Goal: Information Seeking & Learning: Learn about a topic

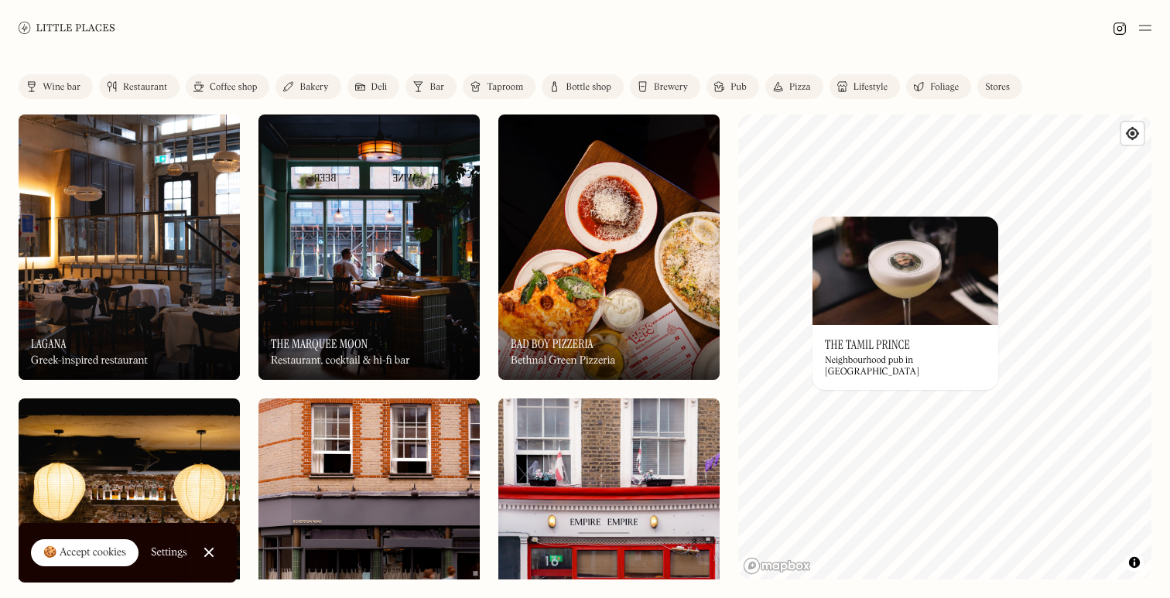
click at [853, 430] on div "© Mapbox © OpenStreetMap Improve this map On Our Radar The Tamil Prince Neighbo…" at bounding box center [944, 347] width 413 height 465
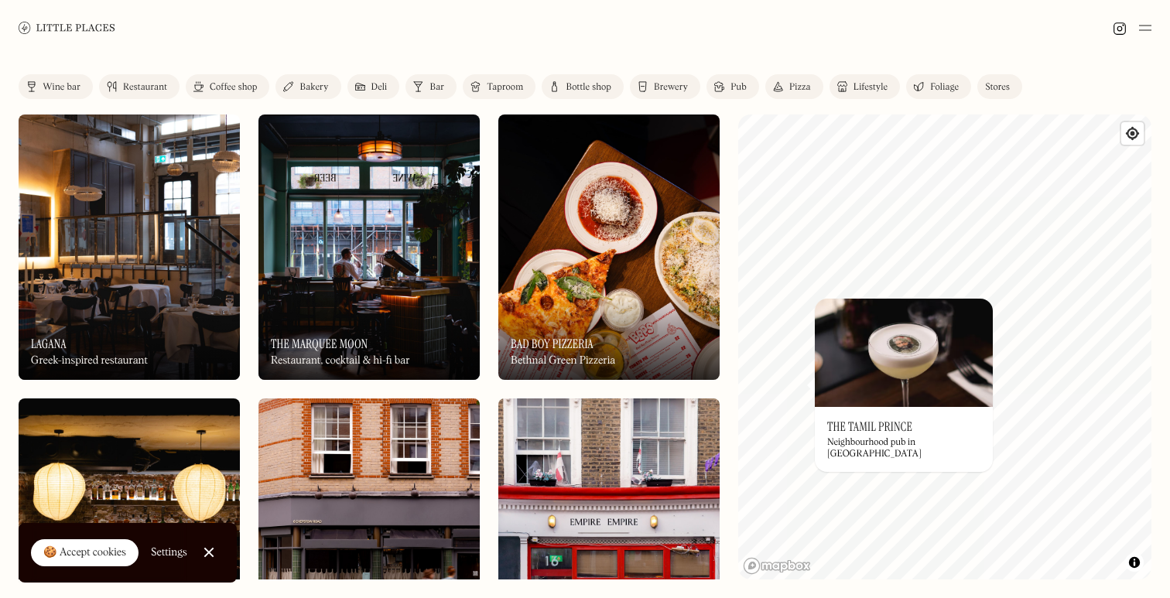
click at [882, 417] on div "On Our Radar The Tamil Prince Neighbourhood pub in [GEOGRAPHIC_DATA]" at bounding box center [904, 439] width 178 height 65
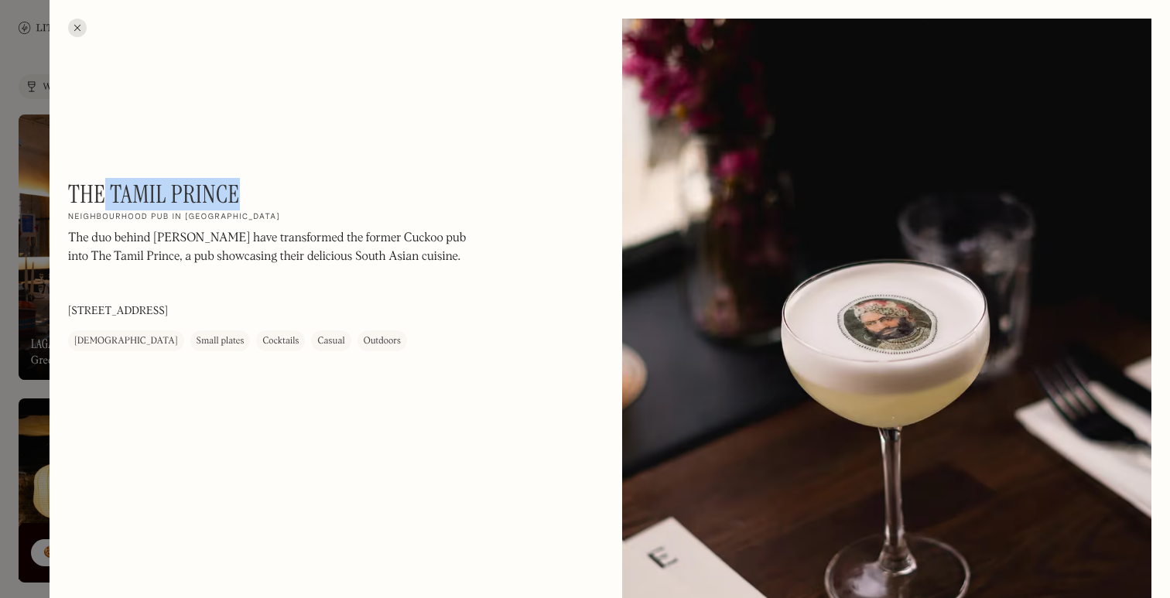
drag, startPoint x: 263, startPoint y: 193, endPoint x: 104, endPoint y: 189, distance: 159.5
click at [104, 190] on div "The Tamil Prince On Our Radar Neighbourhood pub in [GEOGRAPHIC_DATA] The duo be…" at bounding box center [277, 266] width 418 height 172
drag, startPoint x: 73, startPoint y: 183, endPoint x: 282, endPoint y: 190, distance: 209.1
click at [282, 190] on div "The Tamil Prince On Our Radar Neighbourhood pub in [GEOGRAPHIC_DATA] The duo be…" at bounding box center [277, 266] width 418 height 172
click at [279, 190] on div "The Tamil Prince On Our Radar Neighbourhood pub in [GEOGRAPHIC_DATA] The duo be…" at bounding box center [277, 266] width 418 height 172
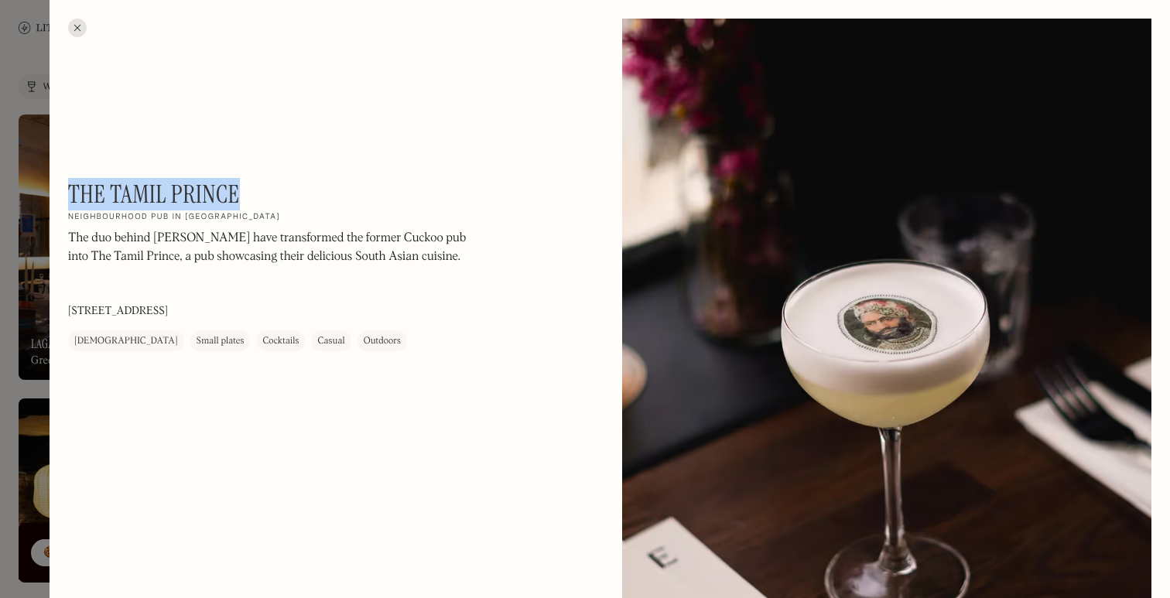
drag, startPoint x: 260, startPoint y: 190, endPoint x: 73, endPoint y: 188, distance: 187.3
click at [73, 188] on div "The Tamil Prince On Our Radar Neighbourhood pub in [GEOGRAPHIC_DATA] The duo be…" at bounding box center [277, 266] width 418 height 172
copy h1 "The Tamil Prince"
click at [76, 33] on div at bounding box center [77, 28] width 19 height 19
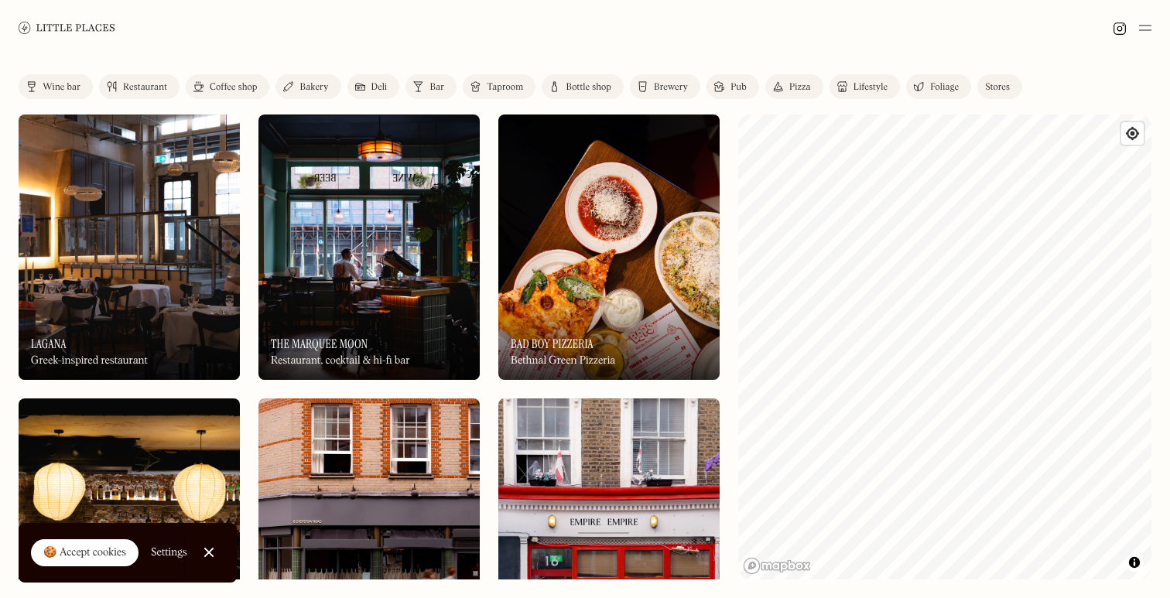
click at [159, 87] on div "Restaurant" at bounding box center [145, 87] width 44 height 9
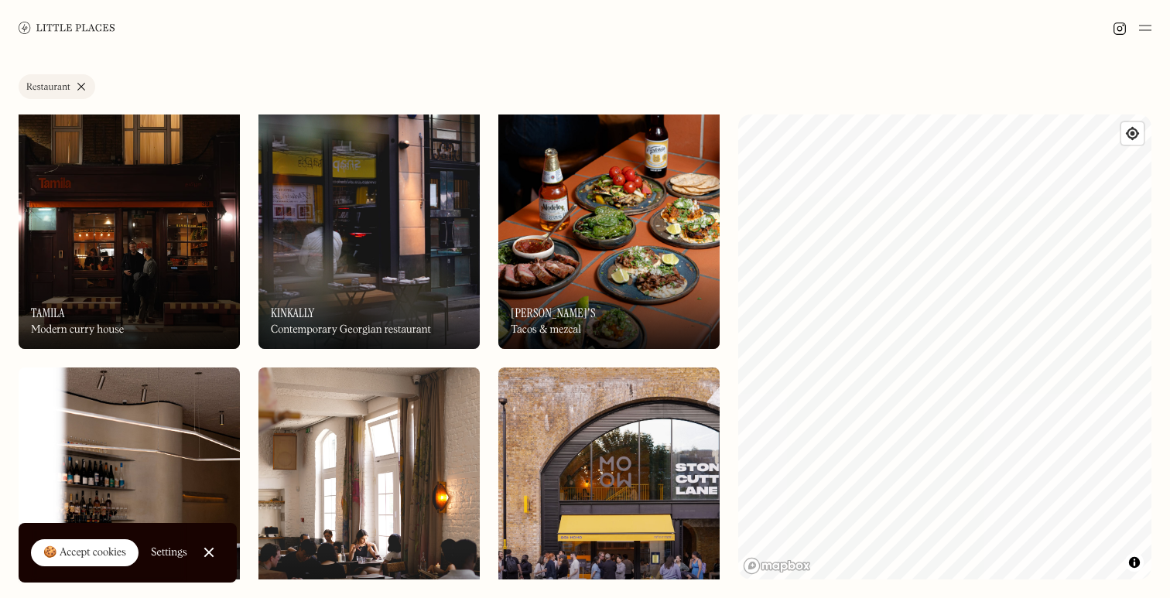
scroll to position [3169, 0]
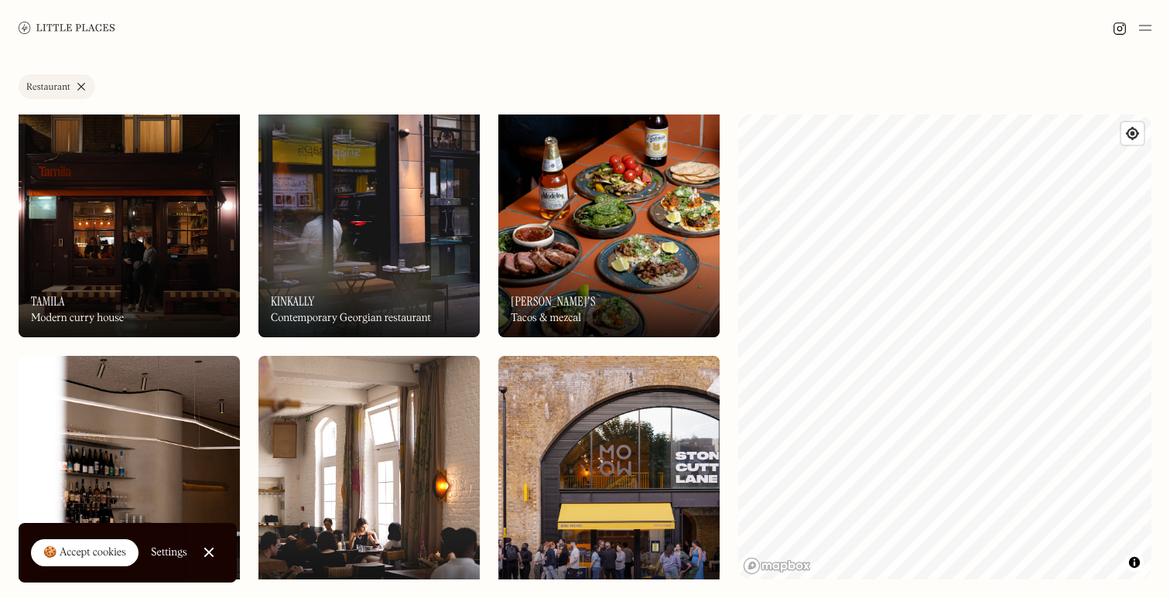
click at [618, 241] on img at bounding box center [608, 204] width 221 height 265
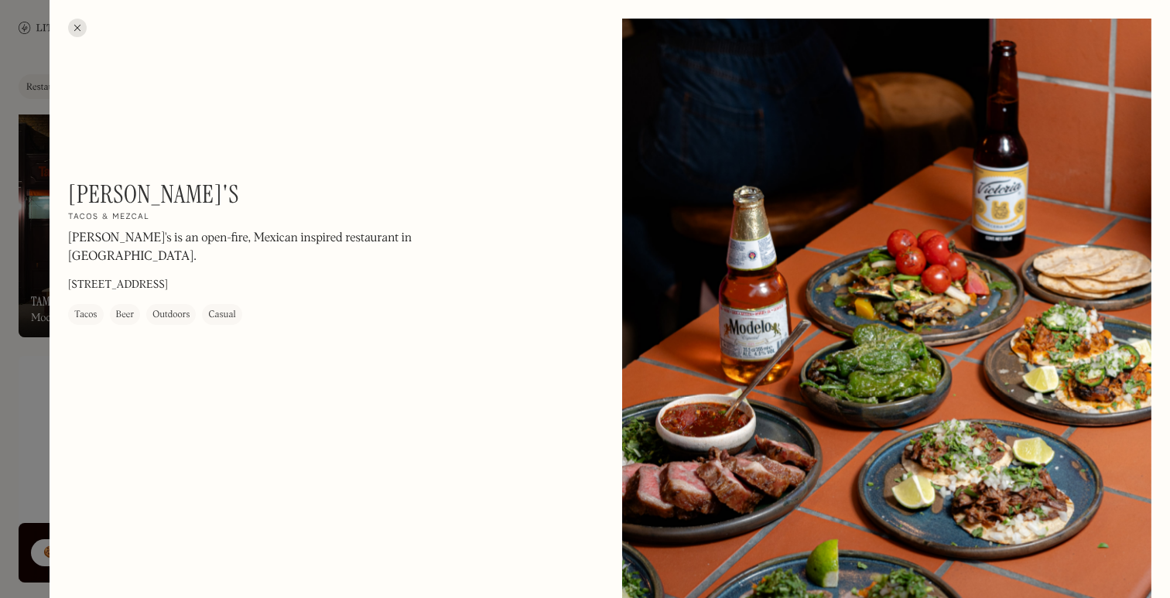
click at [74, 29] on div at bounding box center [77, 28] width 19 height 19
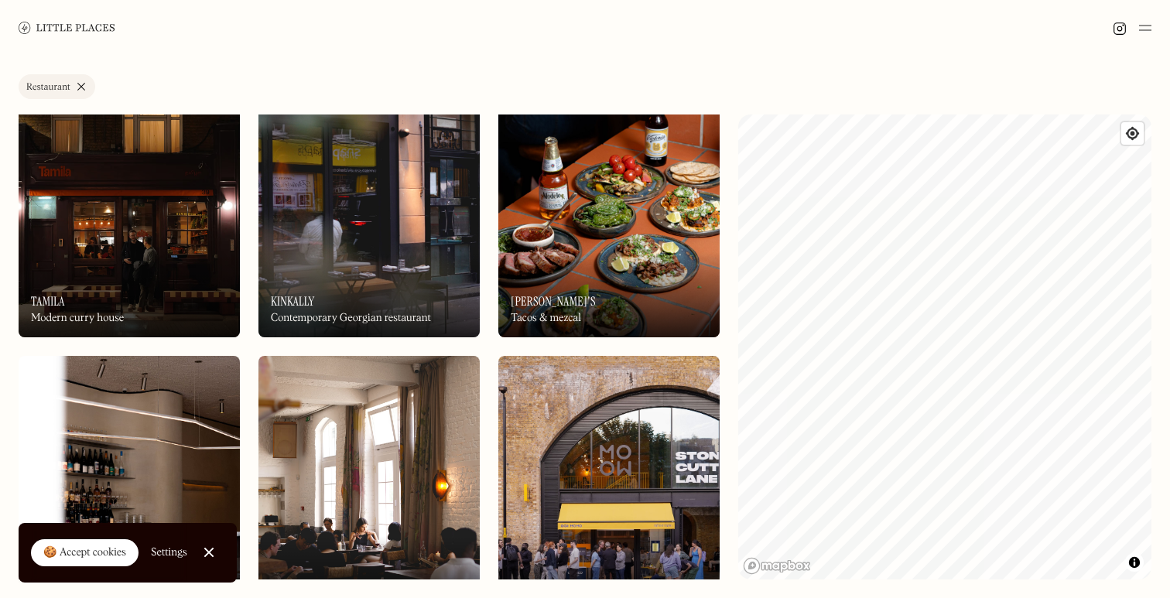
scroll to position [3348, 0]
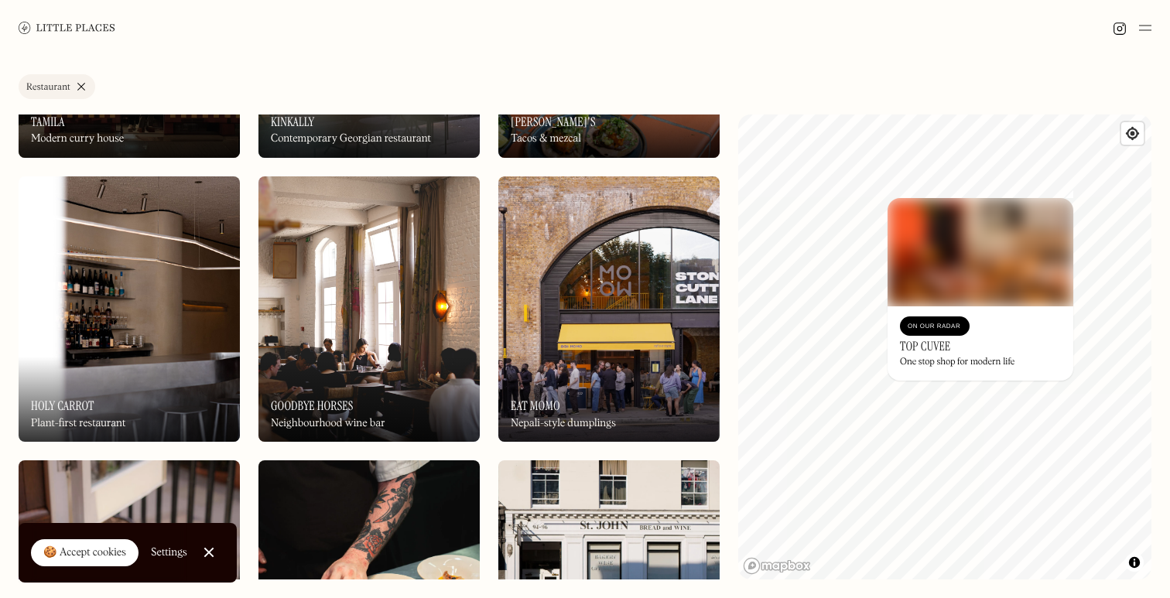
click at [947, 329] on div "On Our Radar" at bounding box center [935, 326] width 54 height 15
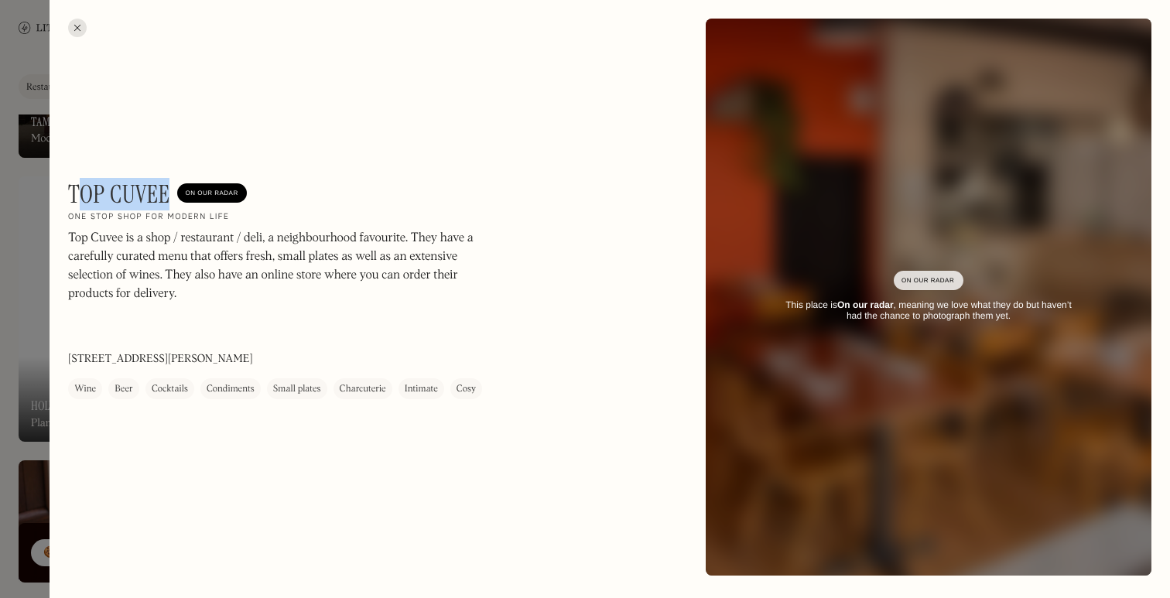
drag, startPoint x: 75, startPoint y: 194, endPoint x: 173, endPoint y: 193, distance: 97.5
click at [173, 193] on div "Top Cuvee On Our Radar" at bounding box center [157, 194] width 179 height 29
click at [166, 293] on p "Top Cuvee is a shop / restaurant / deli, a neighbourhood favourite. They have a…" at bounding box center [277, 284] width 418 height 111
drag, startPoint x: 169, startPoint y: 200, endPoint x: 68, endPoint y: 198, distance: 100.6
click at [68, 198] on h1 "Top Cuvee" at bounding box center [118, 194] width 101 height 29
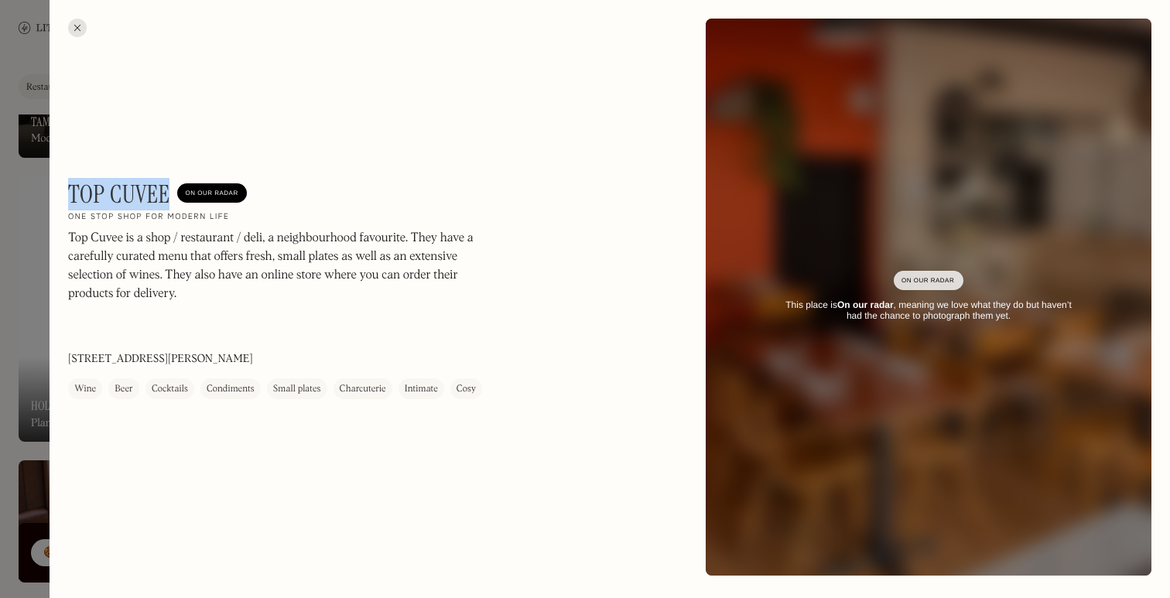
copy h1 "Top Cuvee"
click at [79, 25] on div at bounding box center [77, 28] width 19 height 19
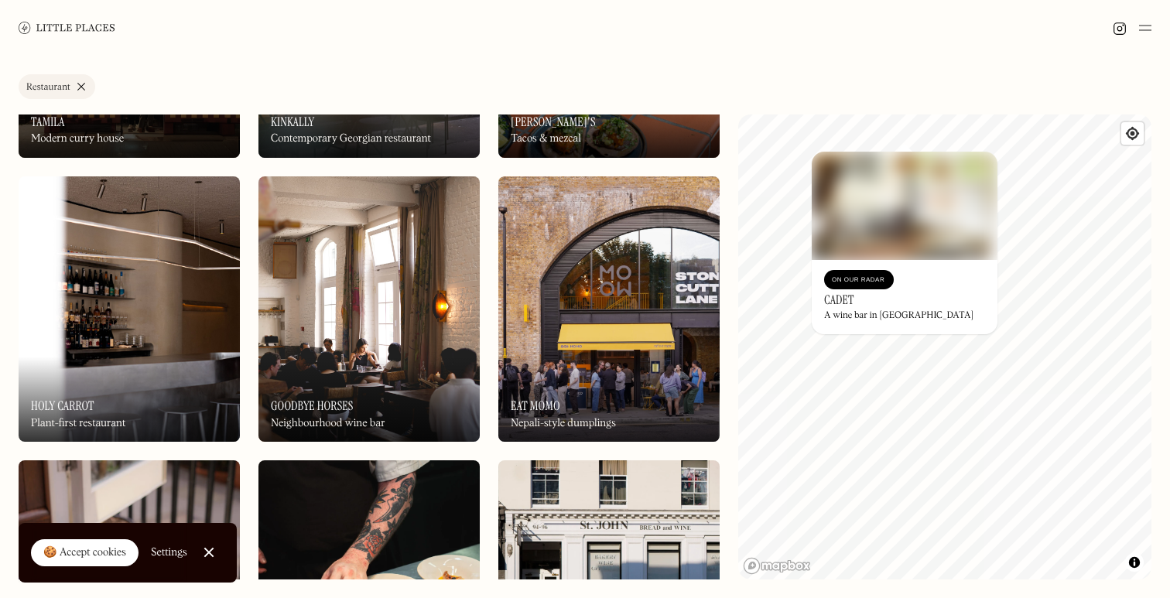
click at [877, 315] on div "A wine bar in [GEOGRAPHIC_DATA]" at bounding box center [898, 315] width 149 height 11
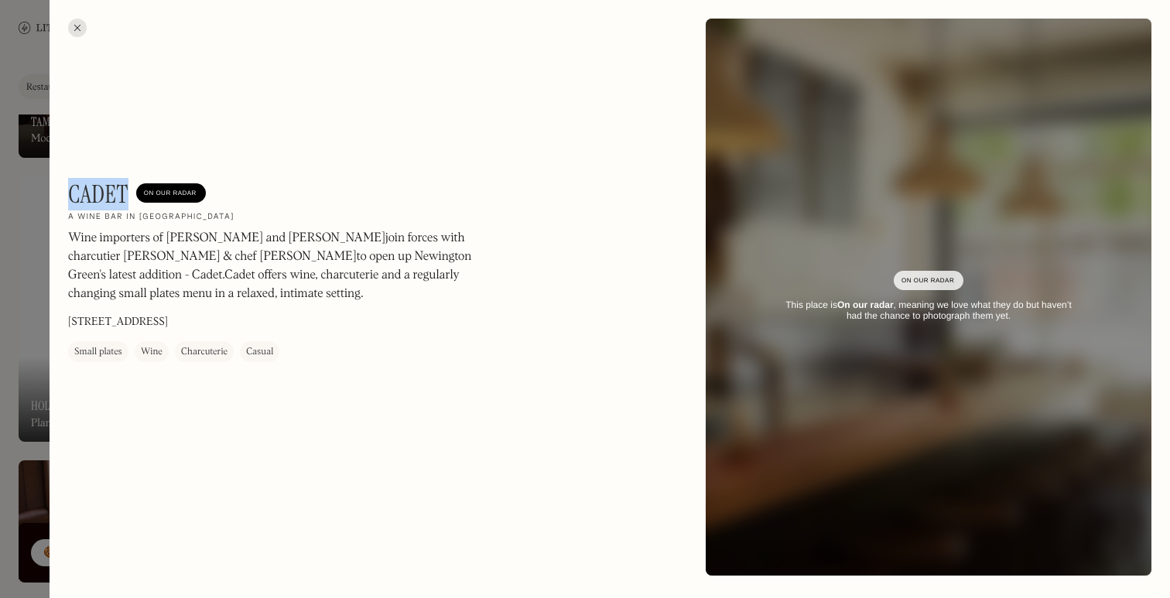
drag, startPoint x: 68, startPoint y: 190, endPoint x: 128, endPoint y: 190, distance: 59.6
click at [128, 190] on div "Cadet On Our Radar" at bounding box center [137, 194] width 138 height 29
copy h1 "Cadet"
click at [74, 27] on div at bounding box center [77, 28] width 19 height 19
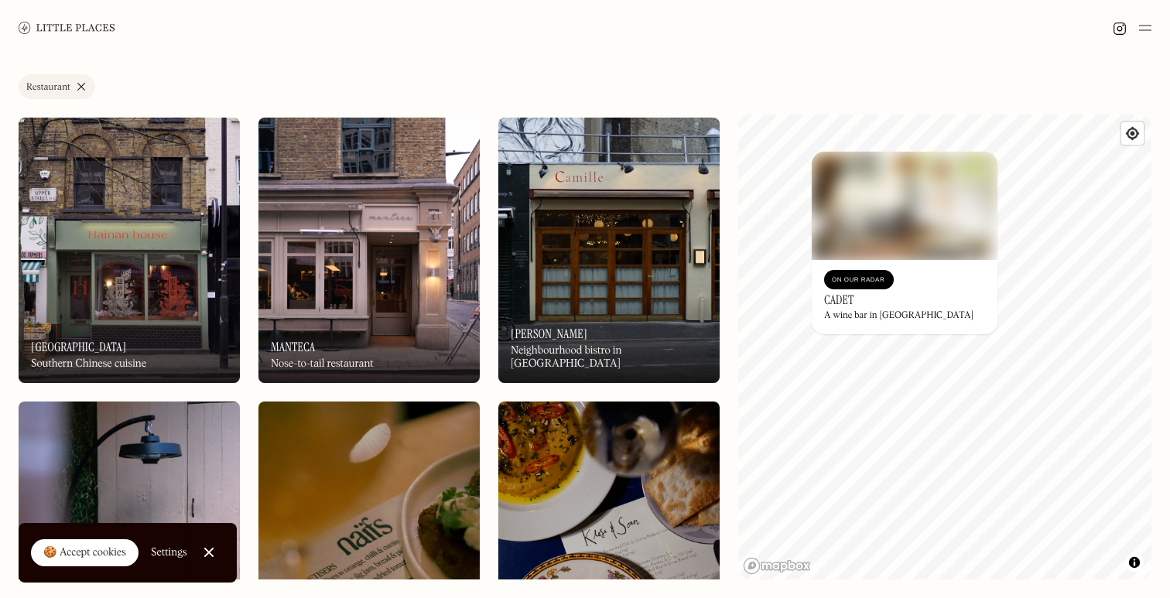
scroll to position [4275, 0]
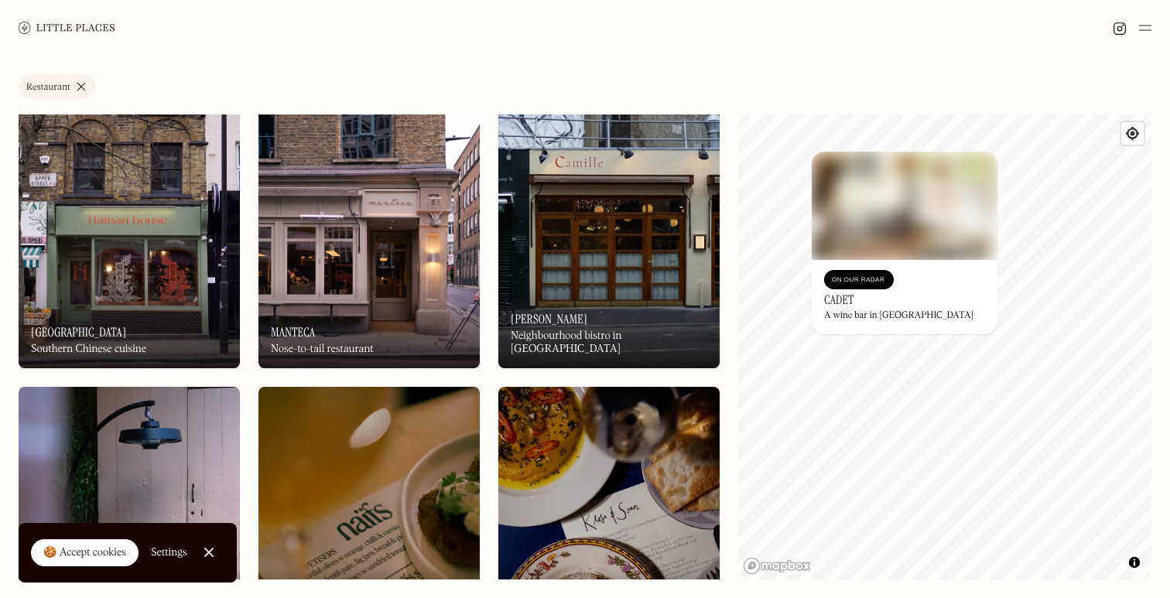
click at [404, 296] on div "On Our Radar Manteca Nose-to-tail restaurant" at bounding box center [369, 325] width 221 height 85
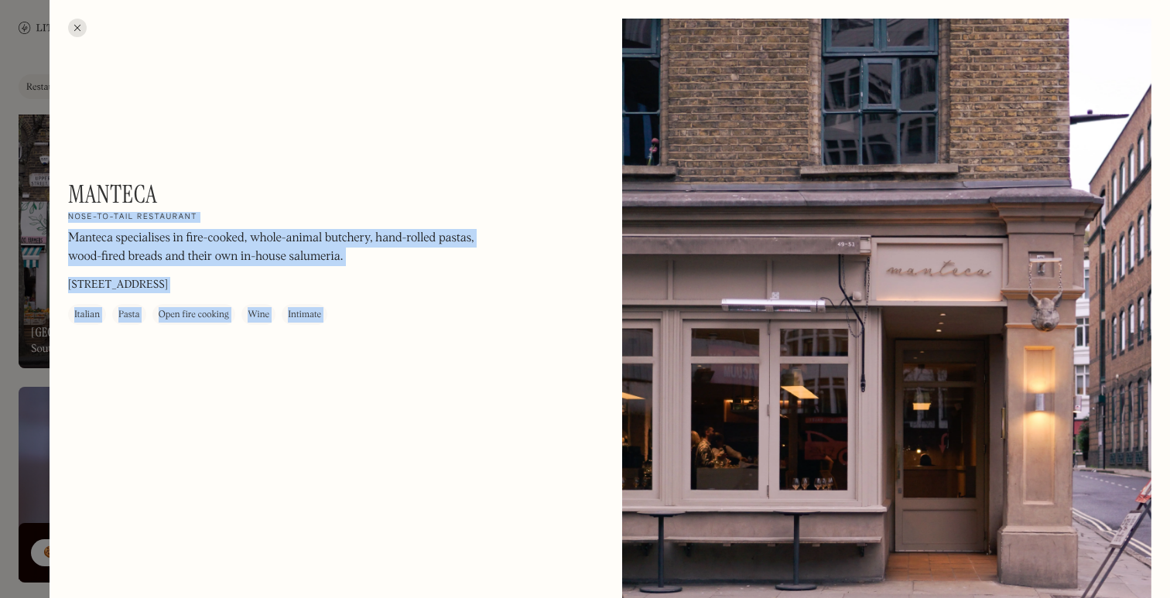
drag, startPoint x: 156, startPoint y: 193, endPoint x: 30, endPoint y: 193, distance: 126.2
click at [32, 193] on div "Manteca On Our Radar Nose-to-tail restaurant Manteca specialises in fire-cooked…" at bounding box center [585, 299] width 1170 height 598
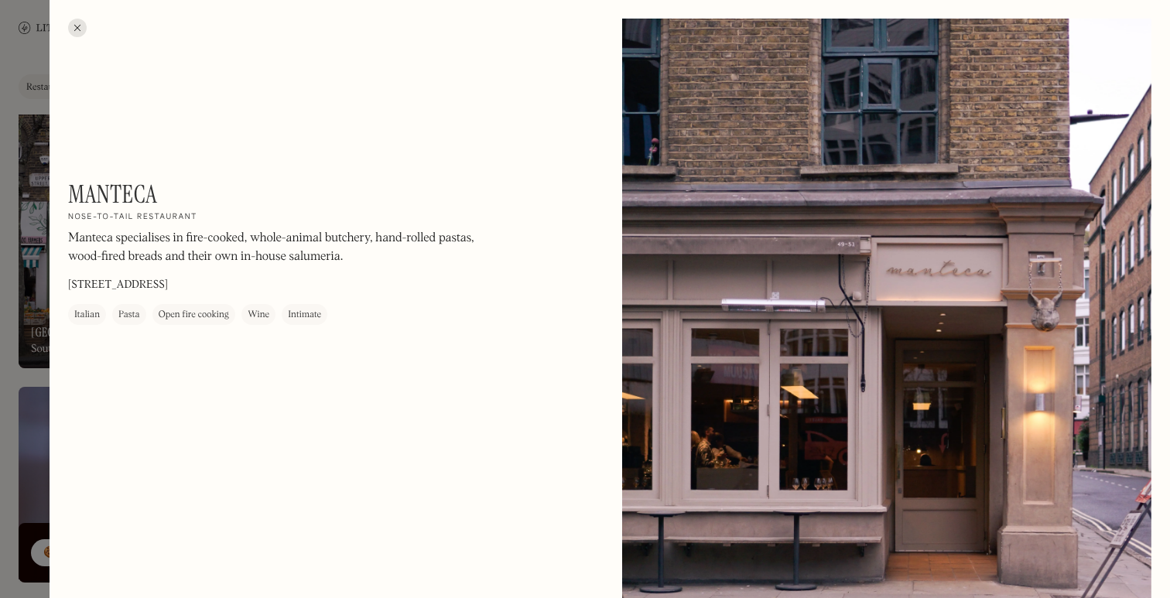
click at [131, 197] on h1 "Manteca" at bounding box center [112, 194] width 89 height 29
drag, startPoint x: 169, startPoint y: 197, endPoint x: 70, endPoint y: 197, distance: 99.1
click at [70, 197] on div "Manteca On Our Radar Nose-to-tail restaurant Manteca specialises in fire-cooked…" at bounding box center [277, 253] width 418 height 146
copy h1 "Manteca"
click at [73, 29] on div at bounding box center [77, 28] width 19 height 19
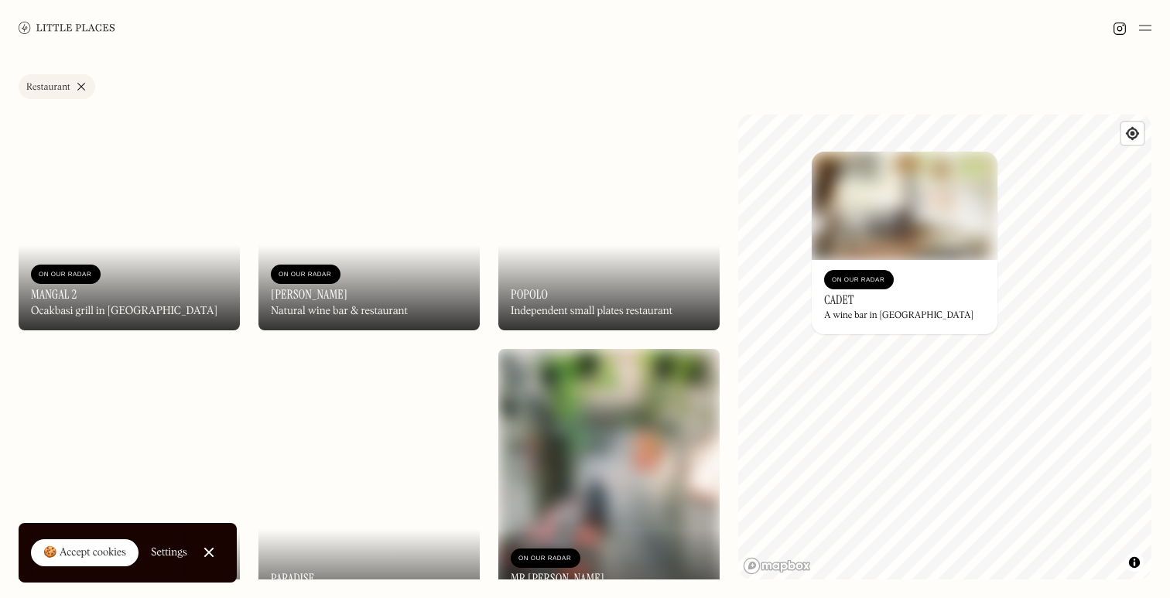
scroll to position [9990, 0]
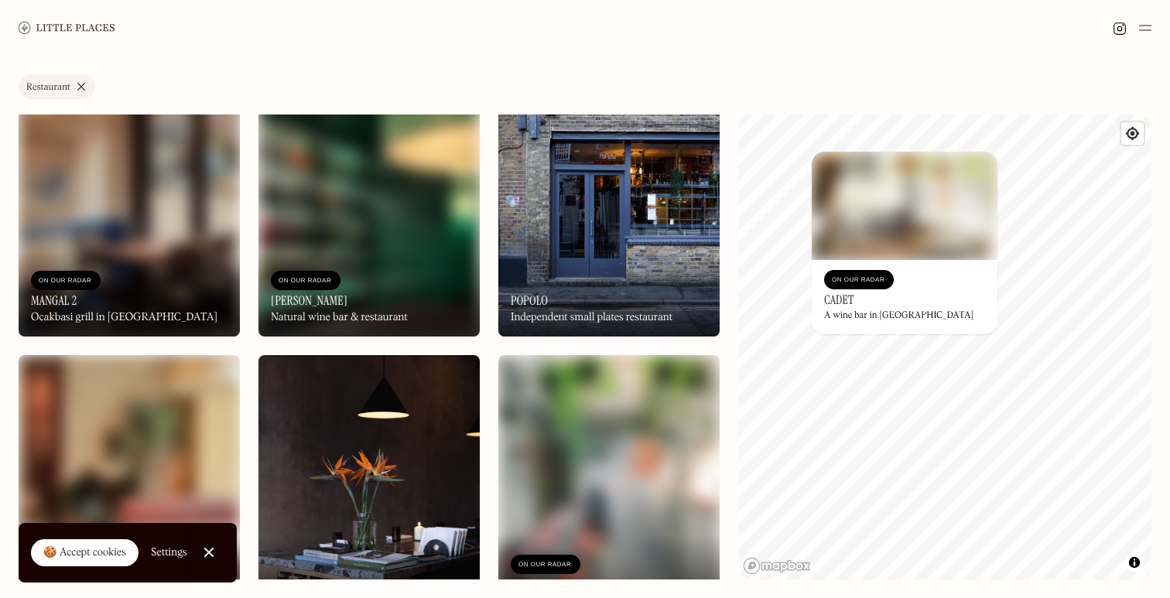
click at [615, 217] on img at bounding box center [608, 203] width 221 height 265
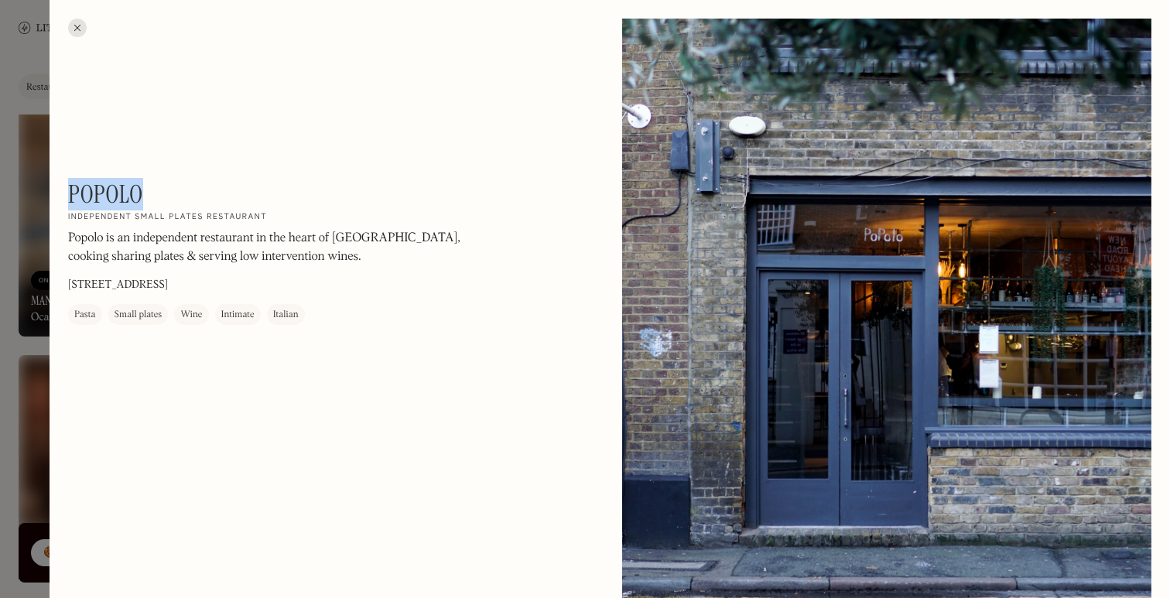
drag, startPoint x: 158, startPoint y: 197, endPoint x: 69, endPoint y: 192, distance: 89.1
click at [69, 192] on div "Popolo On Our Radar Independent small plates restaurant Popolo is an independen…" at bounding box center [277, 253] width 418 height 146
copy h1 "Popolo"
click at [80, 33] on div at bounding box center [77, 28] width 19 height 19
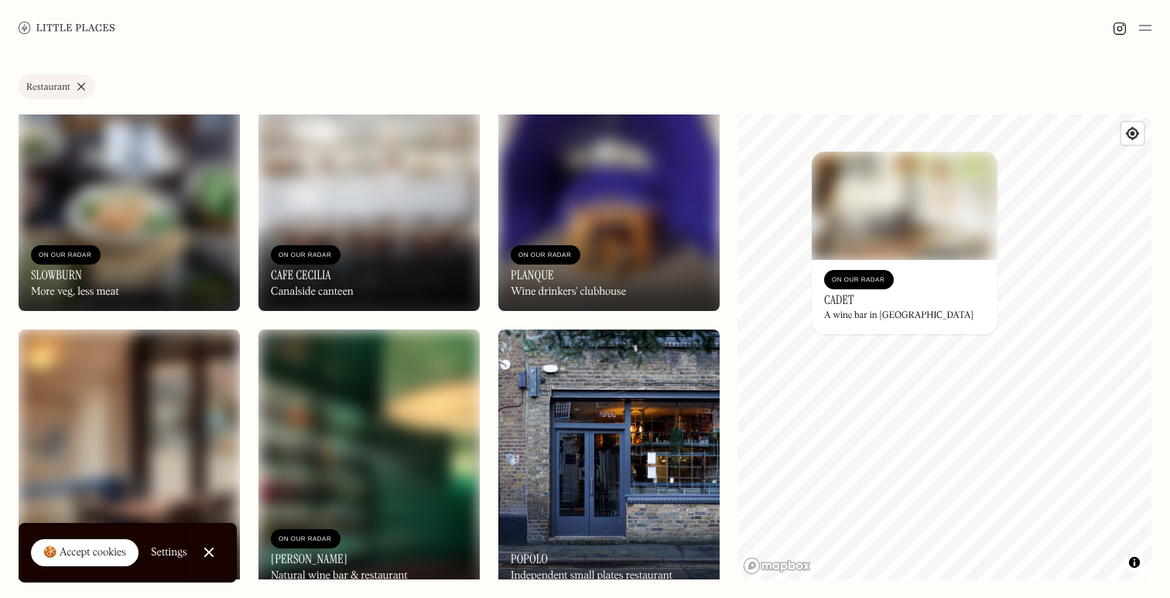
scroll to position [9603, 0]
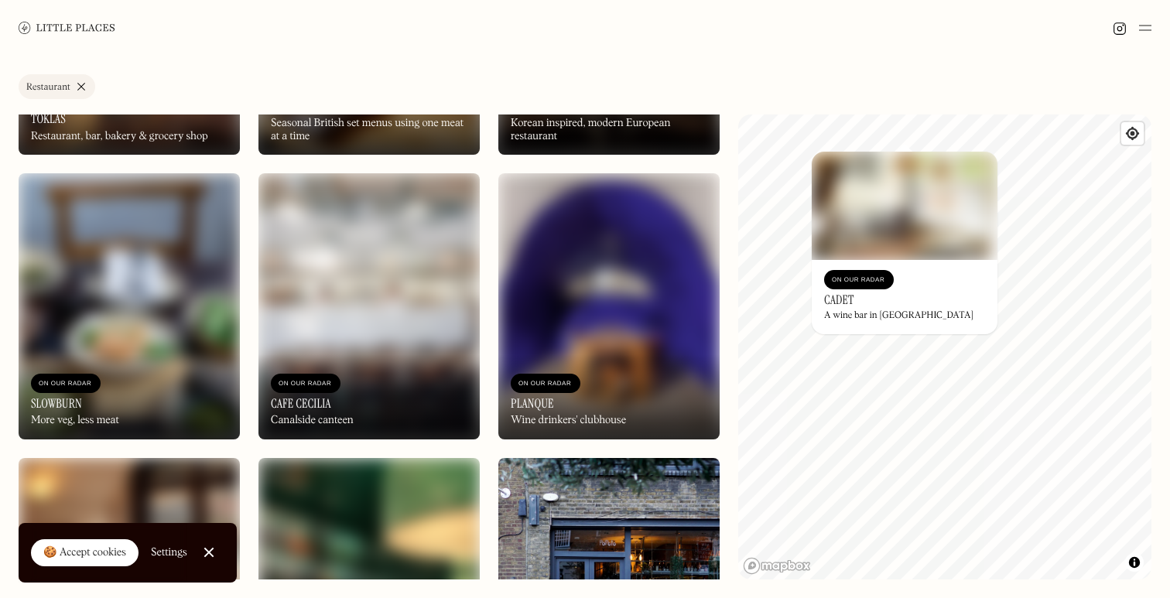
click at [80, 88] on link "Restaurant" at bounding box center [57, 86] width 77 height 25
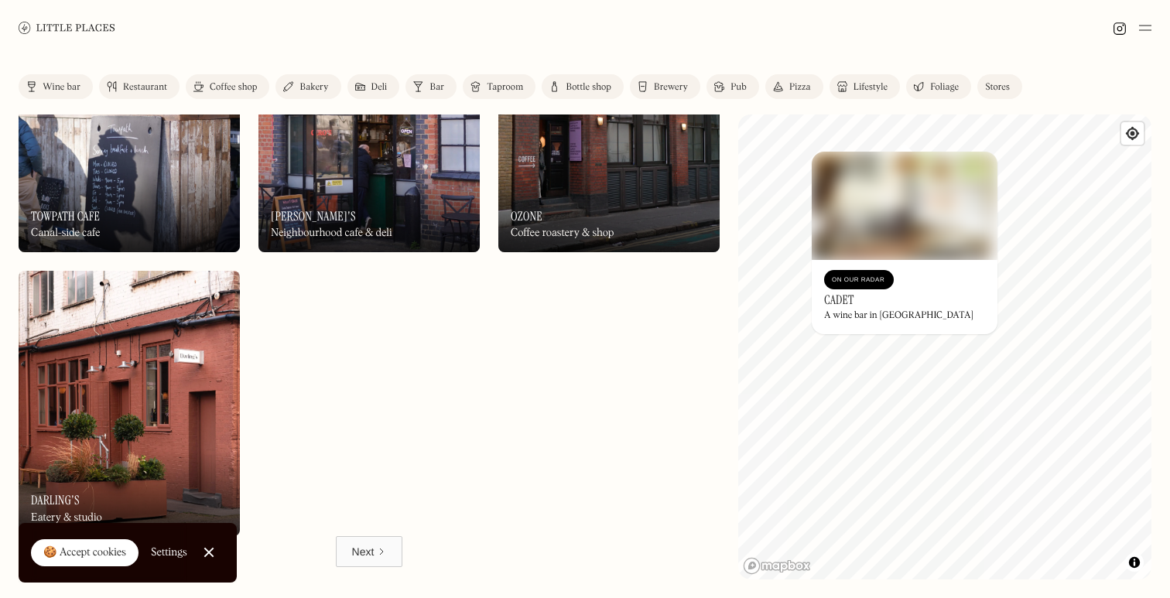
scroll to position [9222, 0]
click at [873, 87] on div "Lifestyle" at bounding box center [871, 87] width 34 height 9
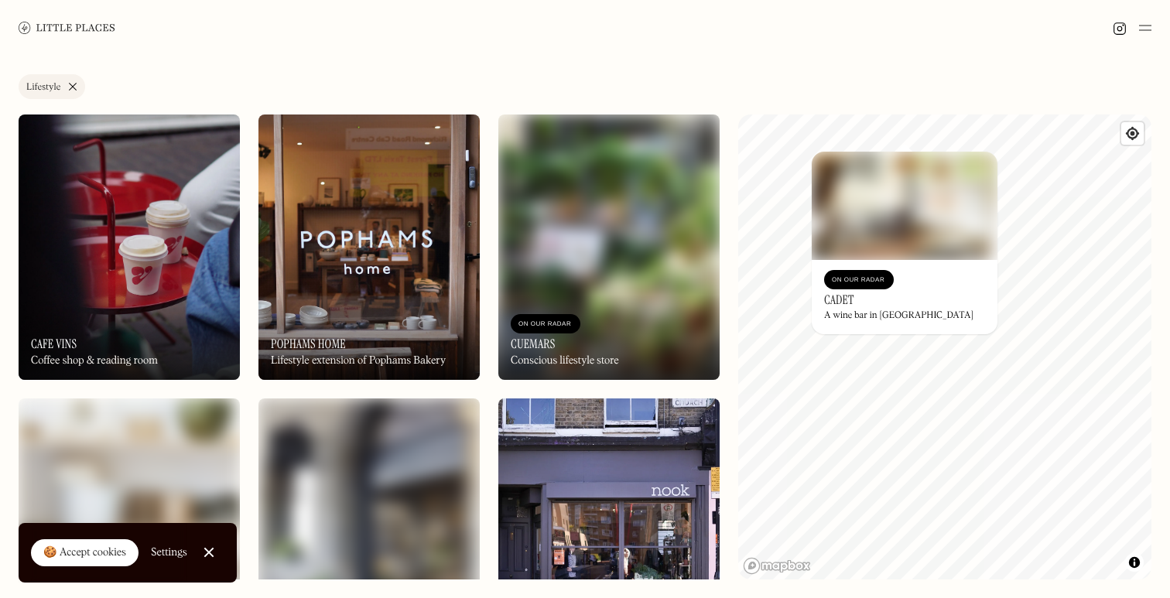
click at [74, 83] on link "Lifestyle" at bounding box center [52, 86] width 67 height 25
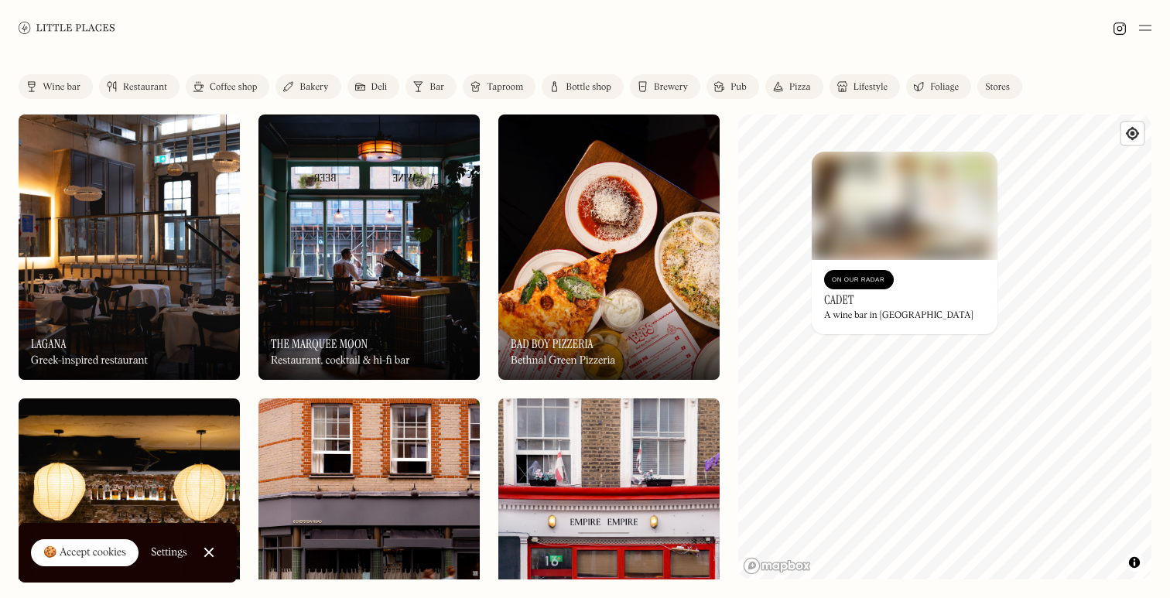
click at [79, 23] on img at bounding box center [67, 28] width 97 height 12
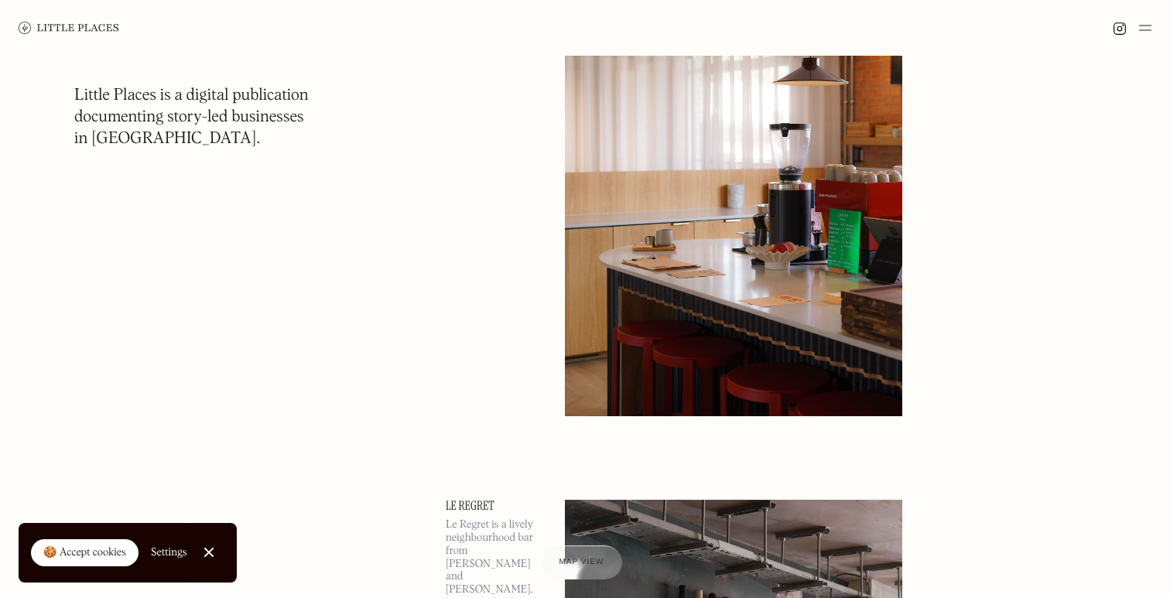
scroll to position [8880, 0]
